Goal: Navigation & Orientation: Find specific page/section

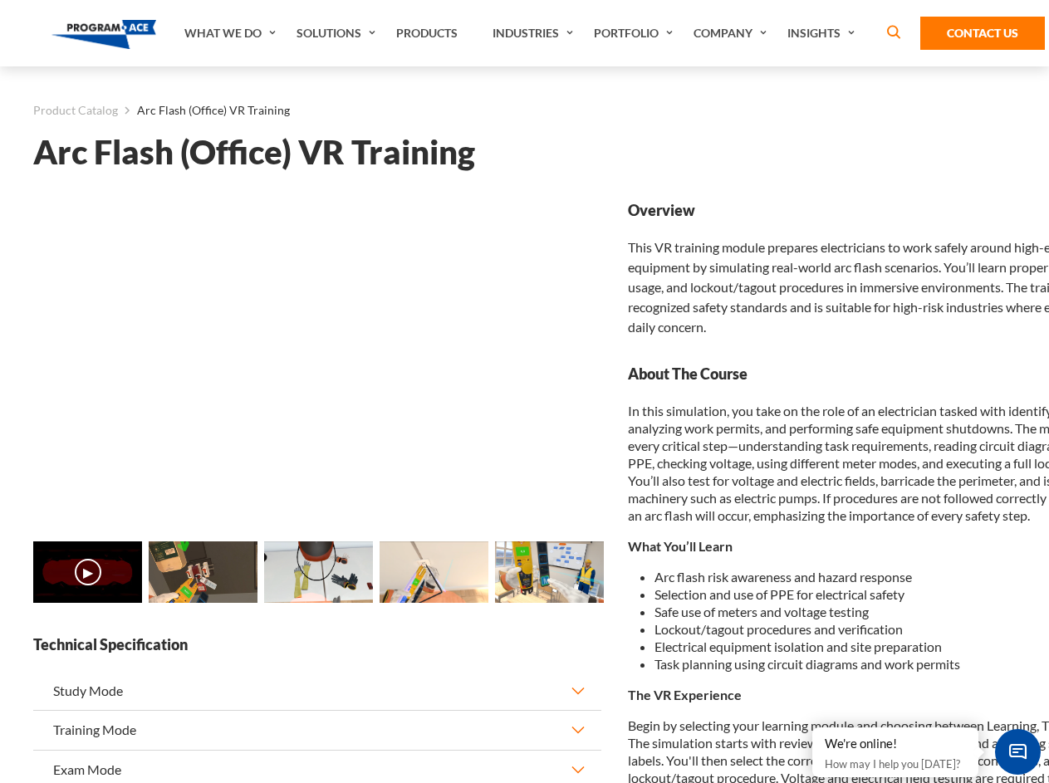
click at [232, 33] on link "What We Do" at bounding box center [232, 33] width 112 height 66
click at [338, 33] on link "Solutions" at bounding box center [338, 33] width 100 height 66
click at [535, 33] on link "Industries" at bounding box center [534, 33] width 101 height 66
click at [733, 33] on link "Company" at bounding box center [732, 33] width 94 height 66
click at [824, 33] on link "Insights" at bounding box center [823, 33] width 88 height 66
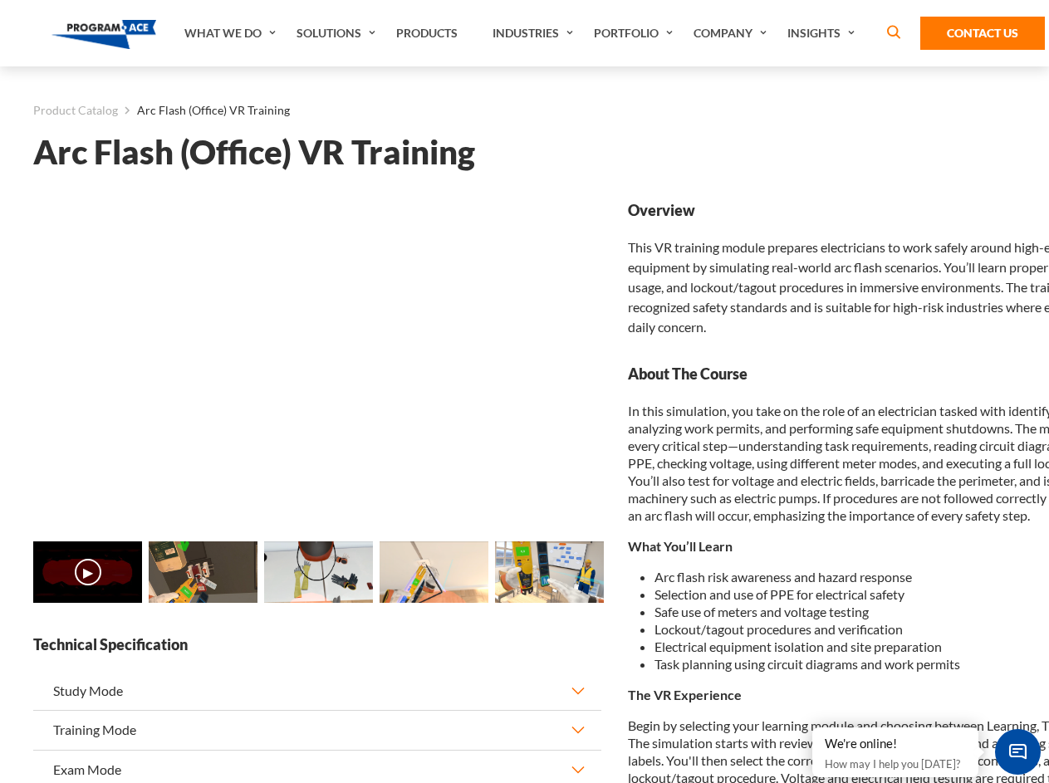
click at [0, 581] on main "Product Catalog Arc Flash (Office) VR Training Arc Flash (Office) VR Training L…" at bounding box center [524, 724] width 1049 height 1317
